Goal: Find specific page/section: Find specific page/section

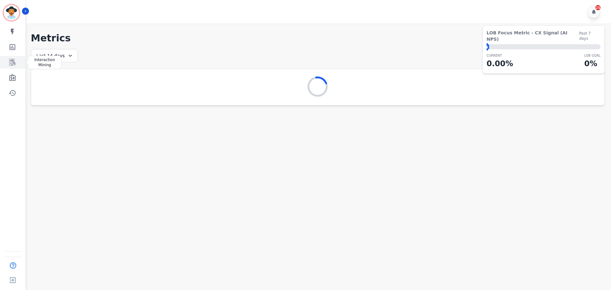
click at [17, 60] on link "Sidebar" at bounding box center [13, 62] width 25 height 13
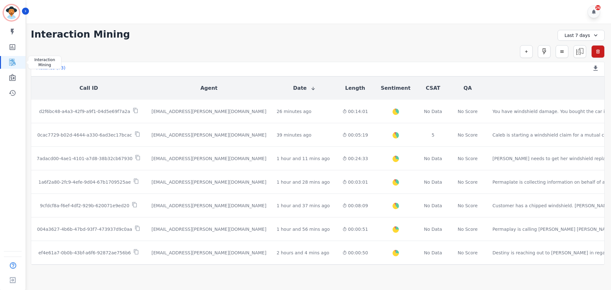
click at [16, 61] on link "Sidebar" at bounding box center [13, 62] width 25 height 13
click at [14, 47] on icon "Sidebar" at bounding box center [13, 47] width 8 height 8
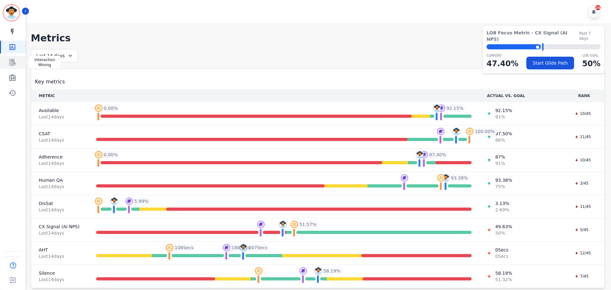
click at [14, 60] on icon "Sidebar" at bounding box center [13, 63] width 8 height 8
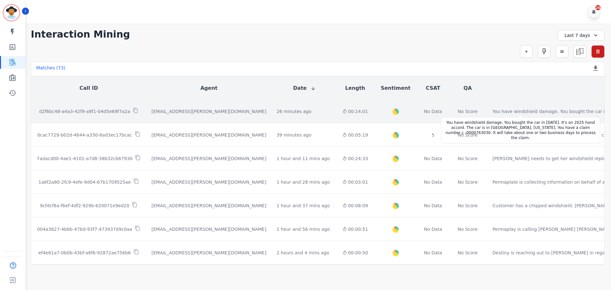
click at [493, 113] on div "You have windshield damage. You bought the car in July 10th. It's on 2025 hond …" at bounding box center [605, 111] width 224 height 6
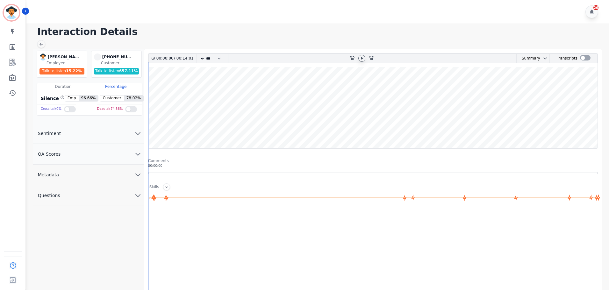
click at [360, 58] on icon at bounding box center [361, 58] width 5 height 5
drag, startPoint x: 152, startPoint y: 185, endPoint x: 171, endPoint y: 187, distance: 19.9
click at [171, 187] on div "Skills" at bounding box center [372, 186] width 449 height 7
click at [362, 58] on icon at bounding box center [361, 58] width 3 height 3
click at [11, 43] on link "Sidebar" at bounding box center [13, 47] width 25 height 13
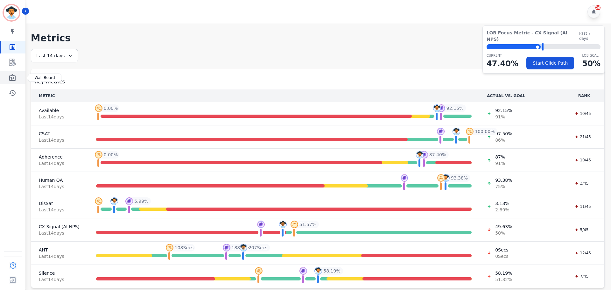
click at [11, 79] on icon "Sidebar" at bounding box center [12, 77] width 6 height 7
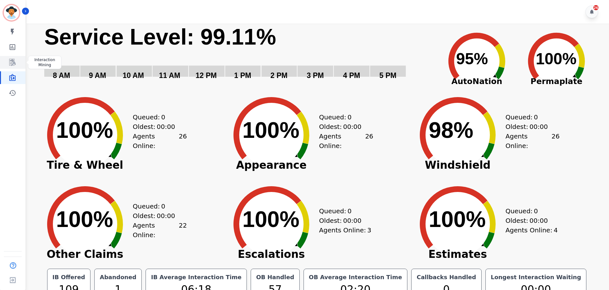
click at [15, 58] on link "Sidebar" at bounding box center [13, 62] width 25 height 13
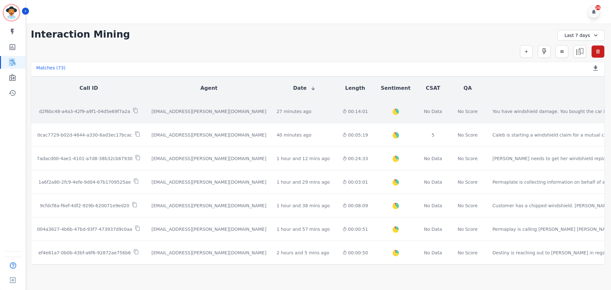
click at [96, 114] on p "d2f6bc48-a4a3-42f9-a9f1-04d5e69f7a2a" at bounding box center [84, 111] width 91 height 6
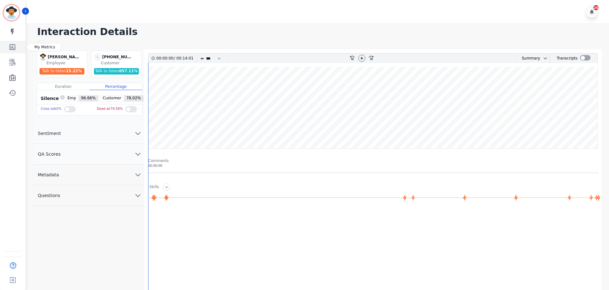
click at [12, 47] on icon "Sidebar" at bounding box center [13, 47] width 8 height 8
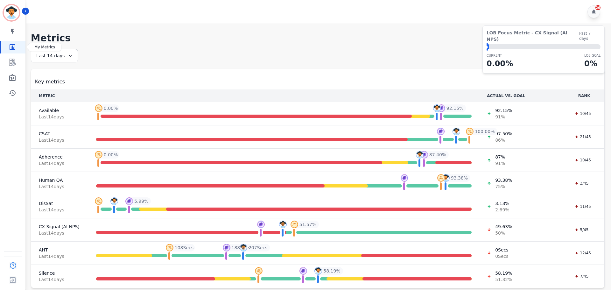
click at [11, 51] on link "Sidebar" at bounding box center [13, 47] width 25 height 13
click at [14, 78] on icon "Sidebar" at bounding box center [12, 77] width 6 height 7
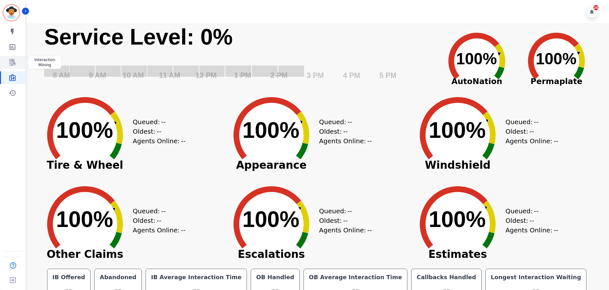
click at [19, 57] on link "Sidebar" at bounding box center [13, 62] width 25 height 13
